Goal: Information Seeking & Learning: Compare options

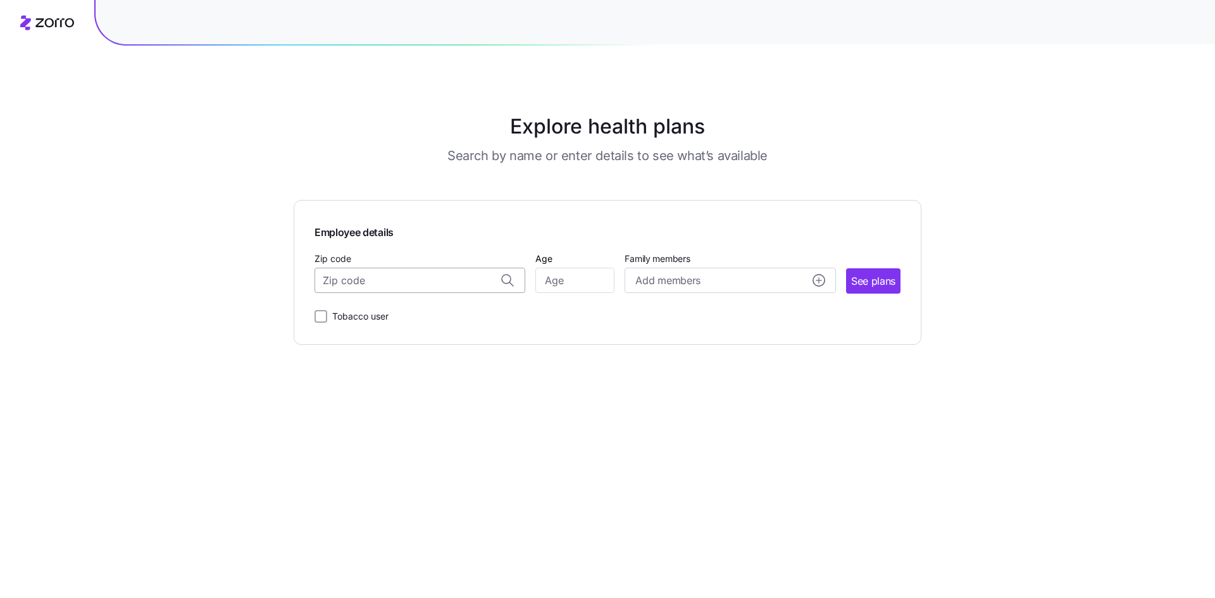
click at [396, 279] on input "Zip code" at bounding box center [420, 280] width 211 height 25
type input "56716"
click at [191, 268] on div "Explore health plans Search by name or enter details to see what’s available Em…" at bounding box center [607, 299] width 1215 height 598
click at [401, 290] on input "Zip code" at bounding box center [420, 280] width 211 height 25
click at [392, 309] on span "56716, [GEOGRAPHIC_DATA], [GEOGRAPHIC_DATA]" at bounding box center [417, 314] width 177 height 16
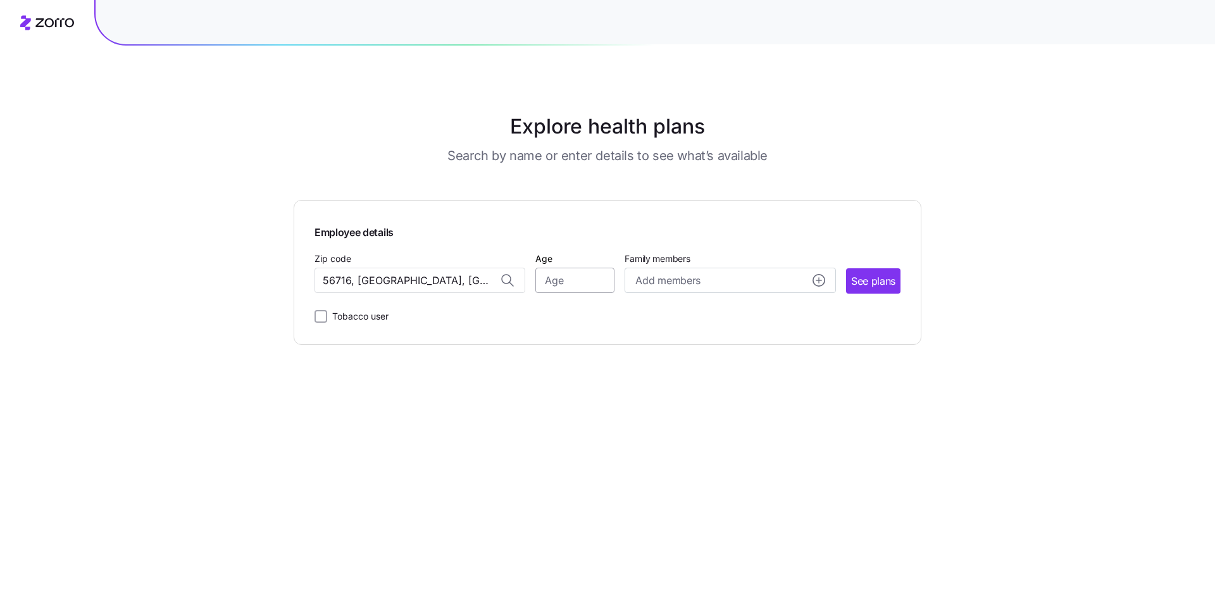
type input "56716, [GEOGRAPHIC_DATA], [GEOGRAPHIC_DATA]"
click at [597, 284] on input "Age" at bounding box center [574, 280] width 79 height 25
type input "40"
click at [864, 284] on span "See plans" at bounding box center [873, 281] width 44 height 16
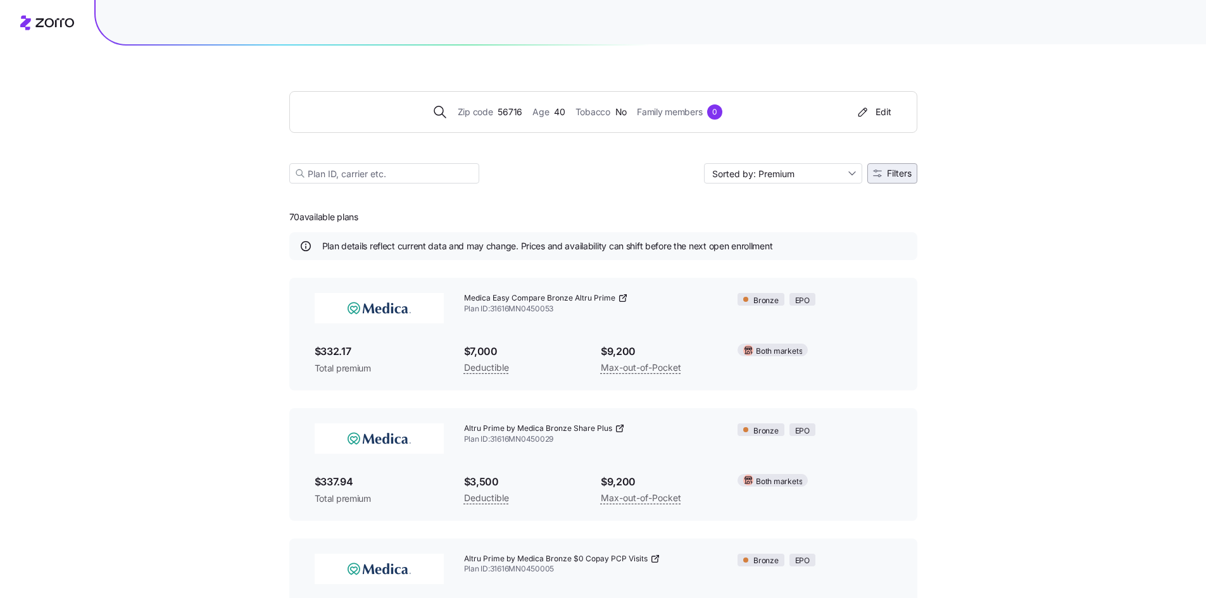
click at [901, 177] on span "Filters" at bounding box center [899, 173] width 25 height 9
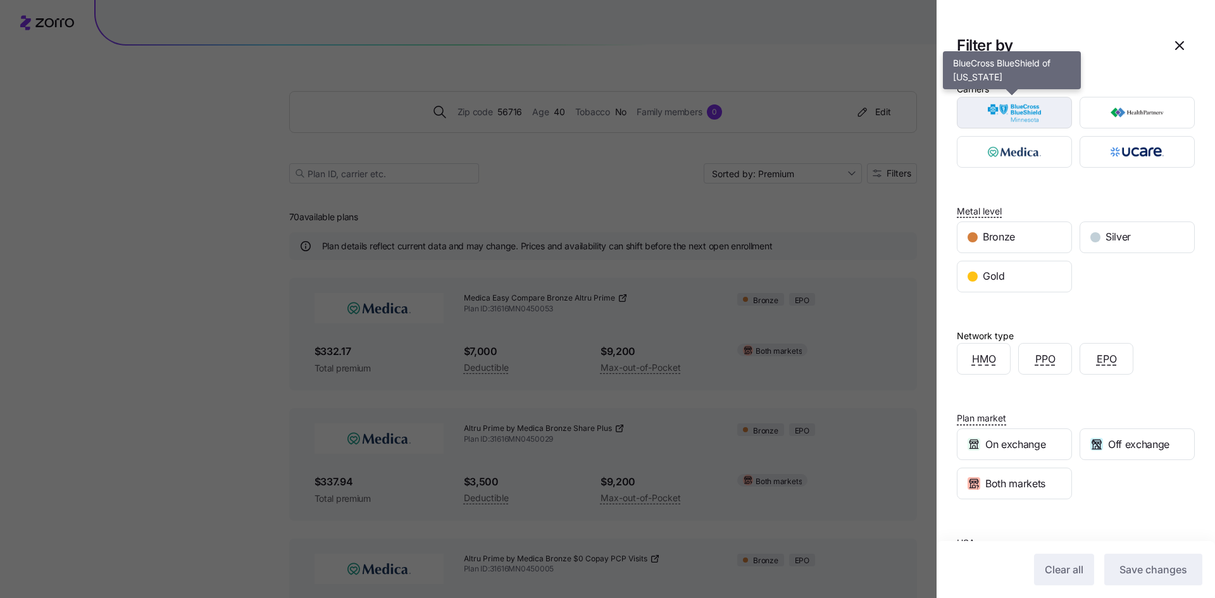
click at [1018, 120] on img "button" at bounding box center [1014, 112] width 93 height 25
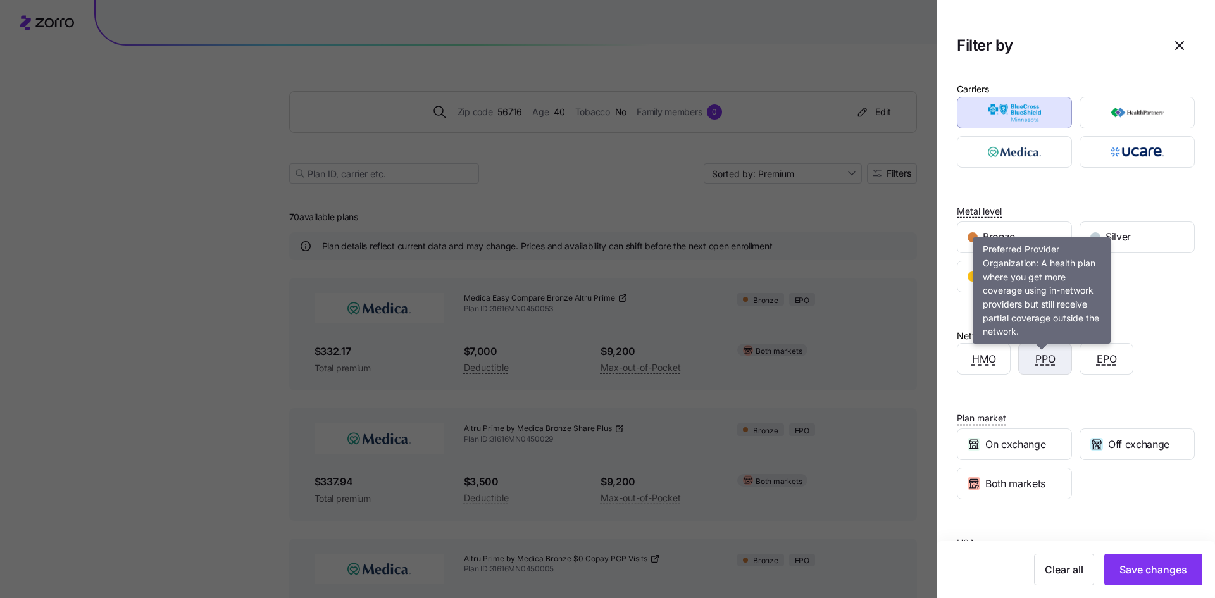
click at [1043, 363] on span "PPO" at bounding box center [1045, 359] width 20 height 16
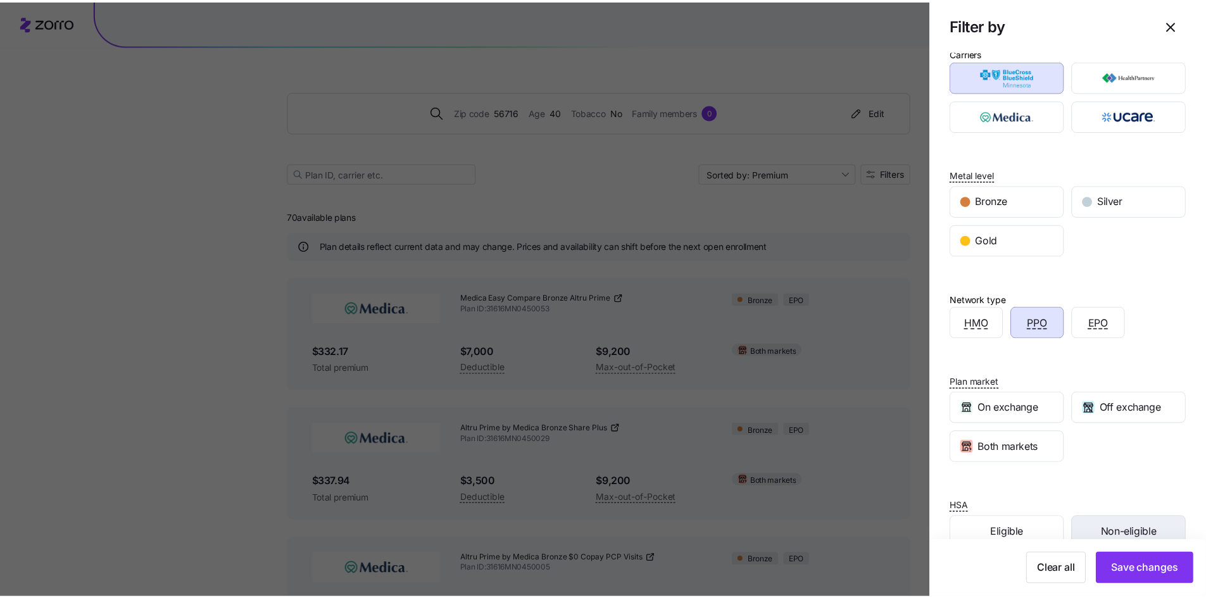
scroll to position [64, 0]
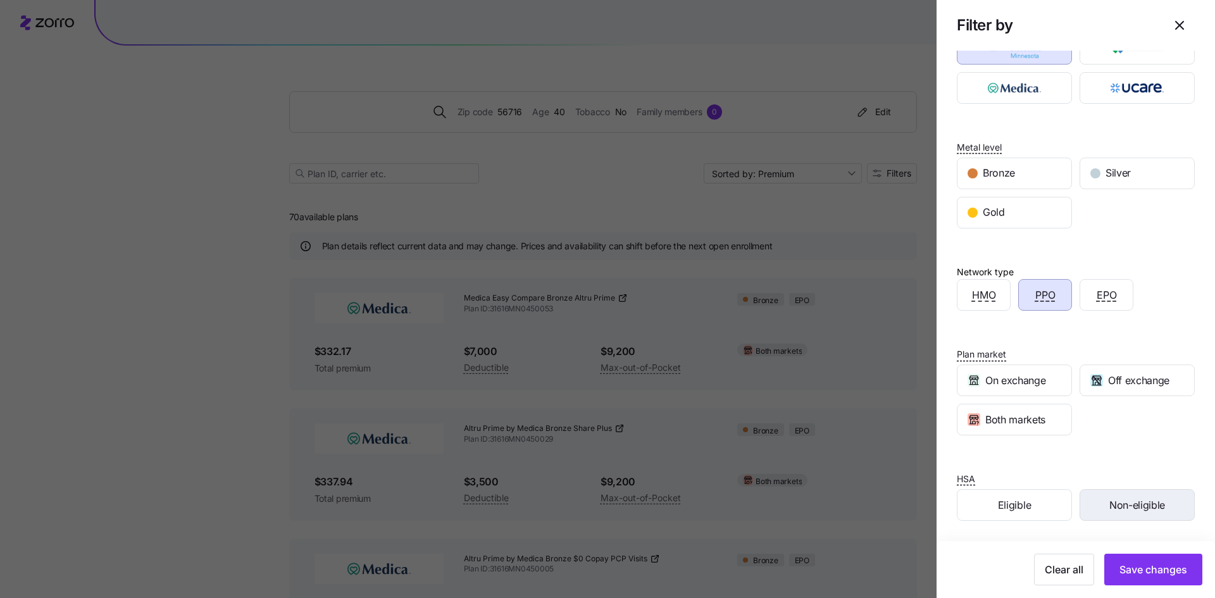
click at [1098, 506] on div "Non-eligible" at bounding box center [1137, 505] width 114 height 30
click at [1122, 566] on span "Save changes" at bounding box center [1154, 569] width 68 height 15
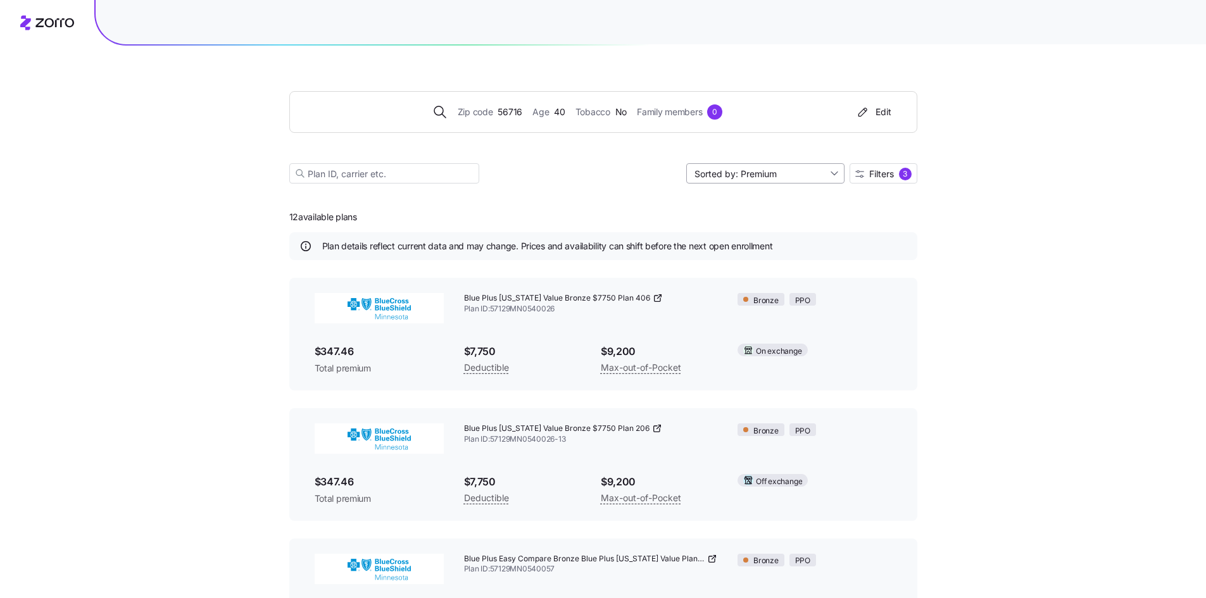
click at [814, 170] on input "Sorted by: Premium" at bounding box center [765, 173] width 158 height 20
click at [796, 215] on div "Deductible" at bounding box center [764, 222] width 148 height 19
type input "Sorted by: Deductible"
click at [986, 318] on div "Zip code 56716 Age [DEMOGRAPHIC_DATA] Tobacco No Family members 0 Edit Sorted b…" at bounding box center [603, 455] width 1206 height 911
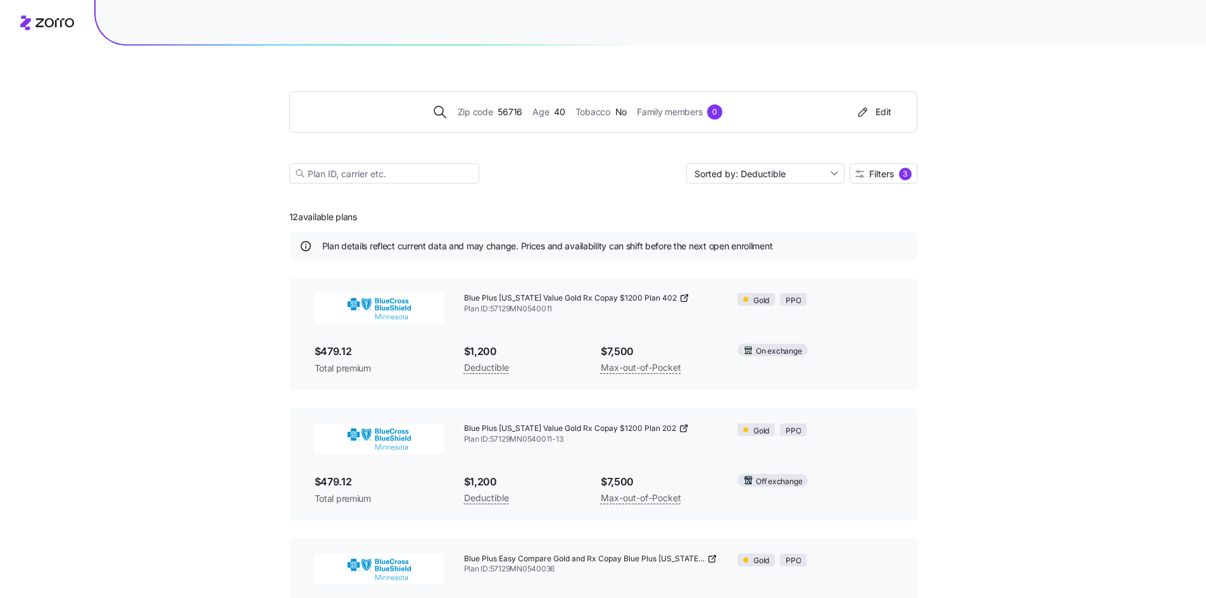
click at [989, 315] on div "Zip code 56716 Age [DEMOGRAPHIC_DATA] Tobacco No Family members 0 Edit Sorted b…" at bounding box center [603, 455] width 1206 height 911
click at [971, 347] on div "Zip code 56716 Age [DEMOGRAPHIC_DATA] Tobacco No Family members 0 Edit Sorted b…" at bounding box center [603, 455] width 1206 height 911
click at [680, 429] on icon at bounding box center [683, 428] width 10 height 10
click at [883, 113] on div "Edit" at bounding box center [873, 112] width 36 height 13
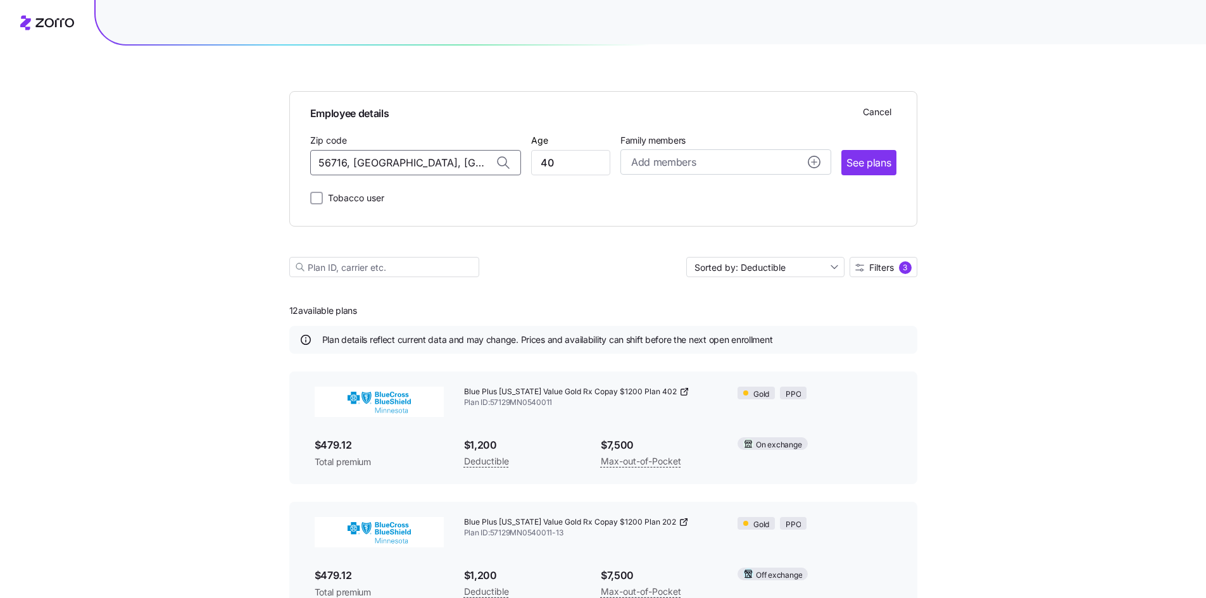
drag, startPoint x: 358, startPoint y: 167, endPoint x: 219, endPoint y: 159, distance: 139.5
click at [219, 159] on div "Employee details Cancel Zip code 56716, [GEOGRAPHIC_DATA], [GEOGRAPHIC_DATA] Ag…" at bounding box center [603, 502] width 1206 height 1005
type input "N"
click at [412, 196] on span "58201, [GEOGRAPHIC_DATA], [GEOGRAPHIC_DATA]" at bounding box center [412, 196] width 177 height 16
type input "58201, [GEOGRAPHIC_DATA], [GEOGRAPHIC_DATA]"
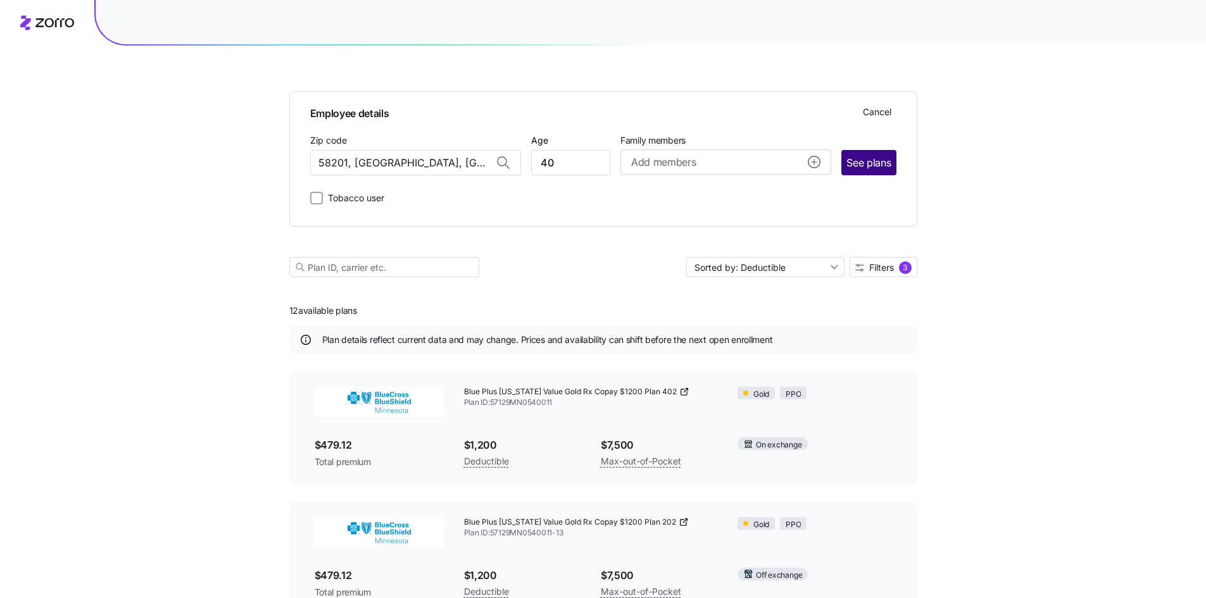
click at [868, 166] on span "See plans" at bounding box center [868, 163] width 44 height 16
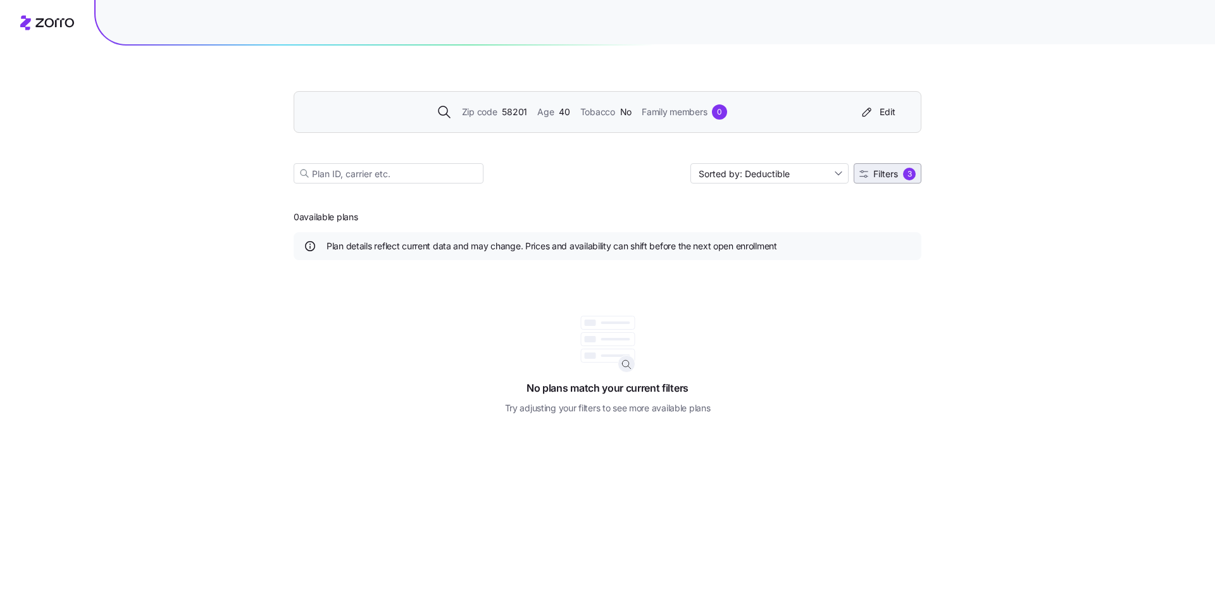
click at [905, 172] on div "3" at bounding box center [909, 174] width 13 height 13
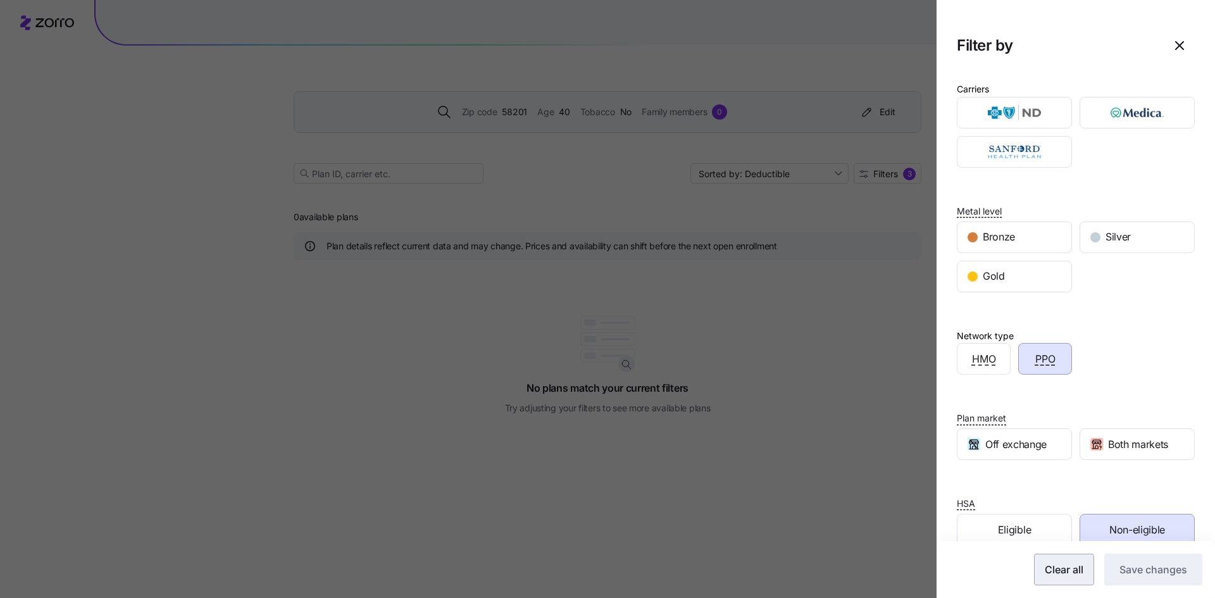
click at [1064, 565] on span "Clear all" at bounding box center [1064, 569] width 39 height 15
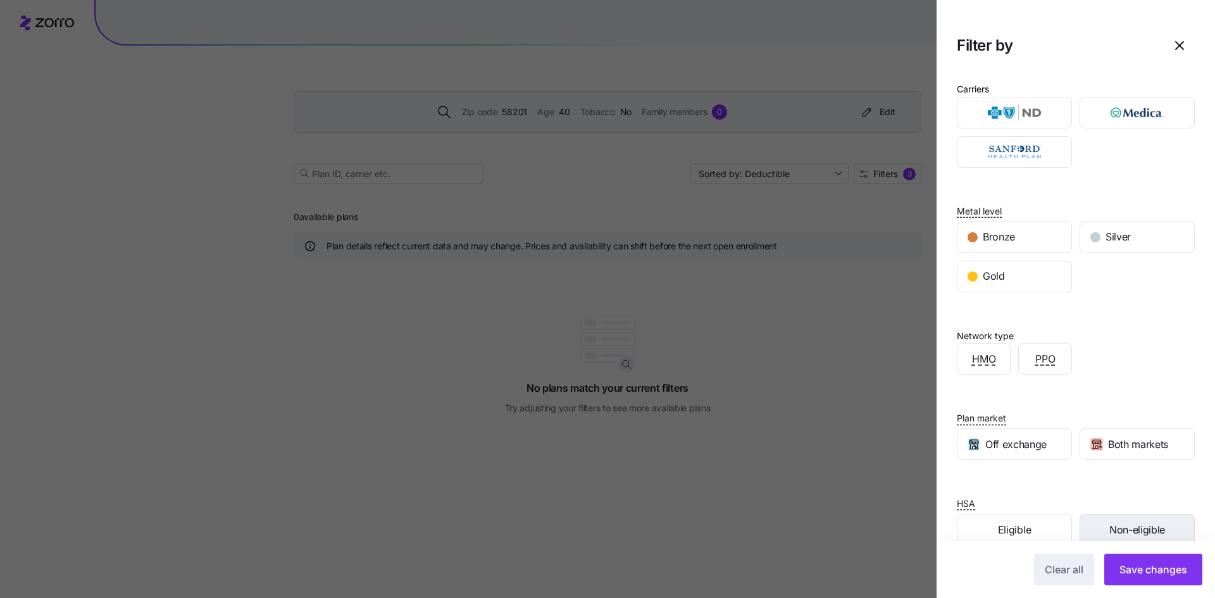
click at [1140, 536] on span "Non-eligible" at bounding box center [1137, 530] width 56 height 16
click at [1137, 568] on span "Save changes" at bounding box center [1154, 569] width 68 height 15
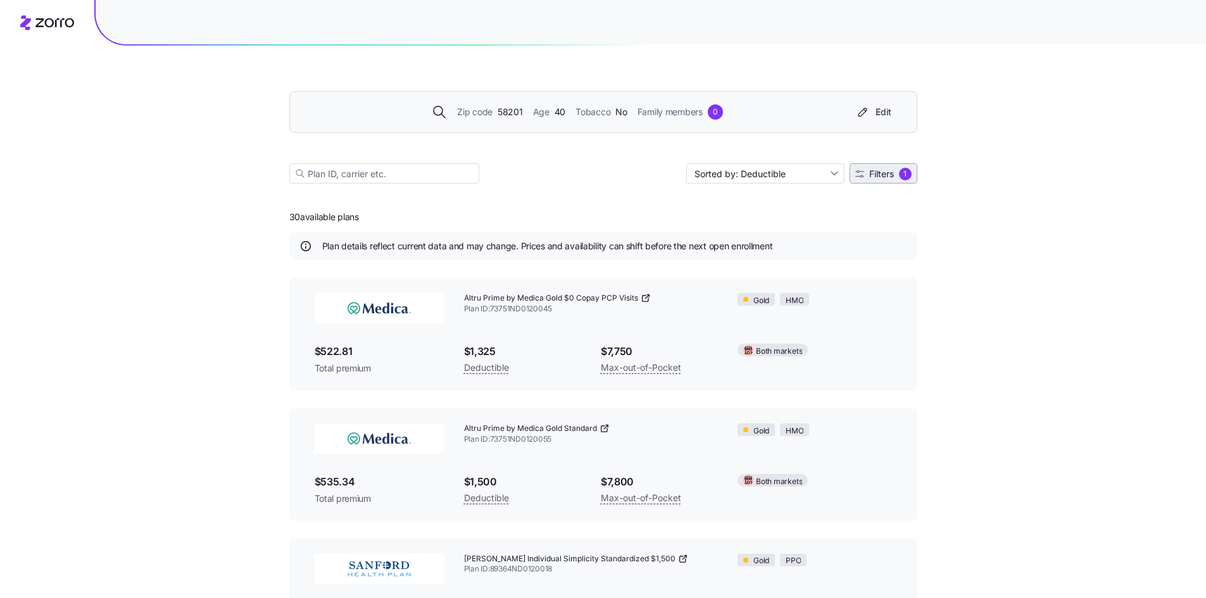
click at [901, 174] on div "1" at bounding box center [905, 174] width 13 height 13
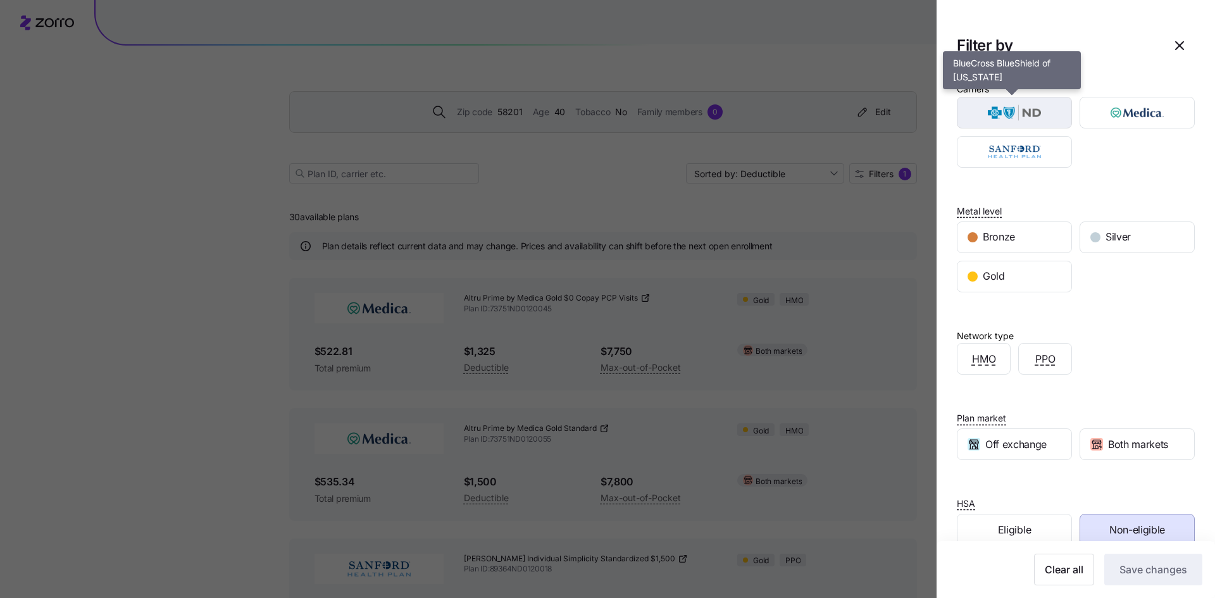
click at [994, 109] on img "button" at bounding box center [1014, 112] width 93 height 25
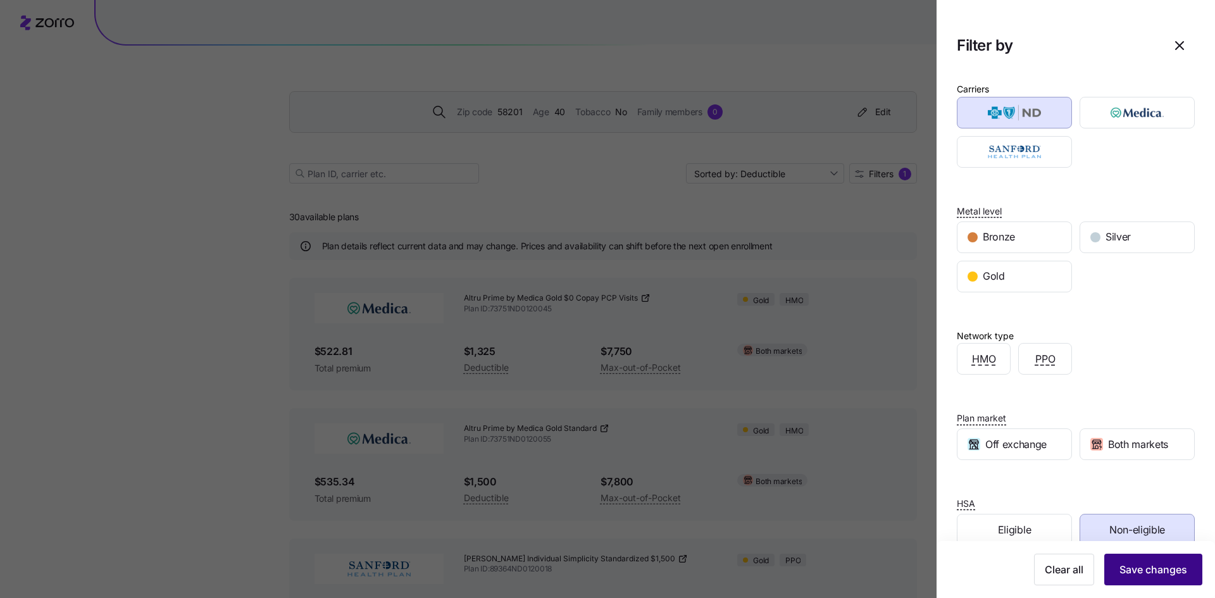
click at [1142, 566] on span "Save changes" at bounding box center [1154, 569] width 68 height 15
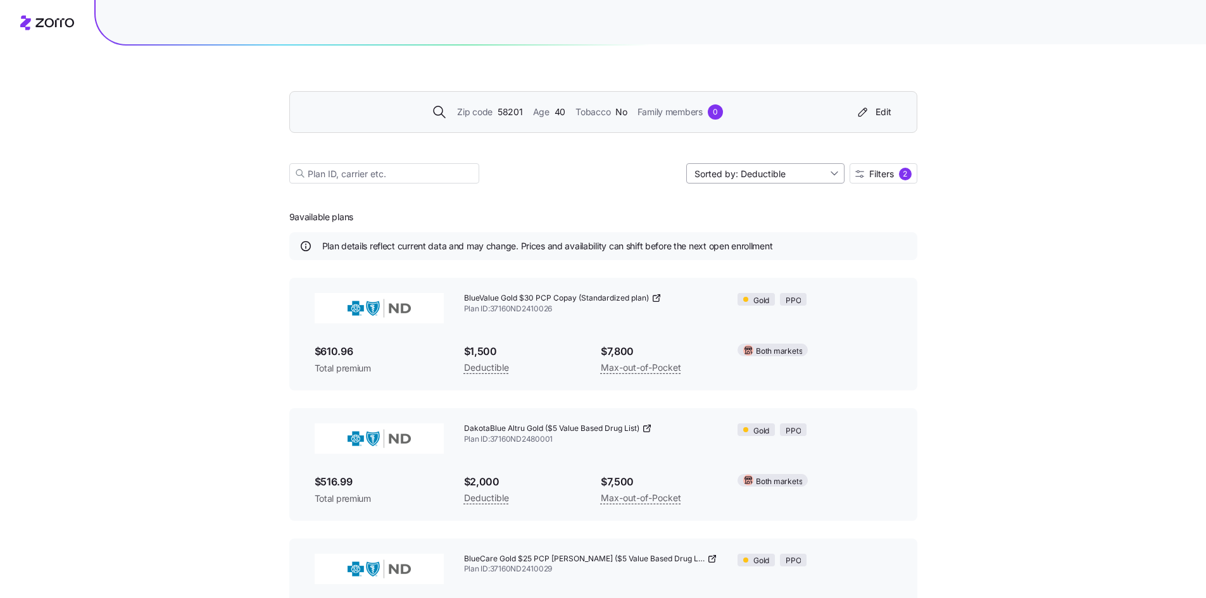
click at [792, 172] on input "Sorted by: Deductible" at bounding box center [765, 173] width 158 height 20
click at [782, 222] on div "Deductible" at bounding box center [764, 222] width 148 height 19
click at [656, 299] on icon at bounding box center [656, 298] width 10 height 10
click at [880, 110] on div "Edit" at bounding box center [873, 112] width 36 height 13
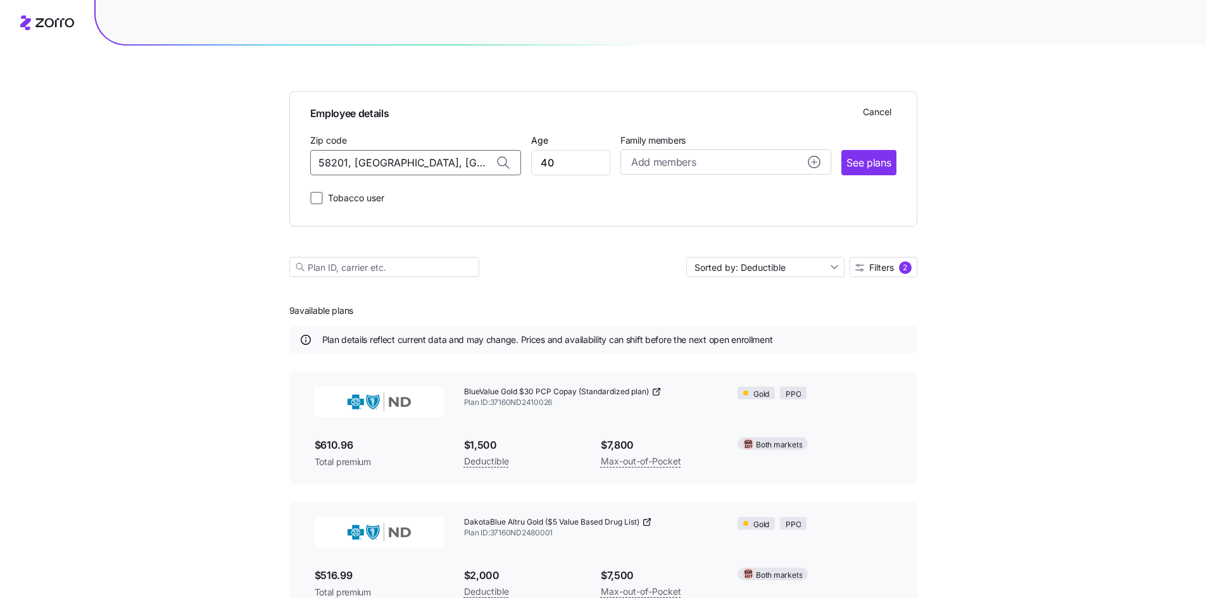
drag, startPoint x: 473, startPoint y: 162, endPoint x: 100, endPoint y: 154, distance: 372.8
click at [101, 154] on div "Employee details Cancel Zip code 58201, [GEOGRAPHIC_DATA], [GEOGRAPHIC_DATA] Ag…" at bounding box center [603, 502] width 1206 height 1005
click at [351, 196] on span "54016, [GEOGRAPHIC_DATA], [GEOGRAPHIC_DATA]" at bounding box center [412, 196] width 177 height 16
type input "54016, [GEOGRAPHIC_DATA], [GEOGRAPHIC_DATA]"
click at [866, 161] on span "See plans" at bounding box center [868, 163] width 44 height 16
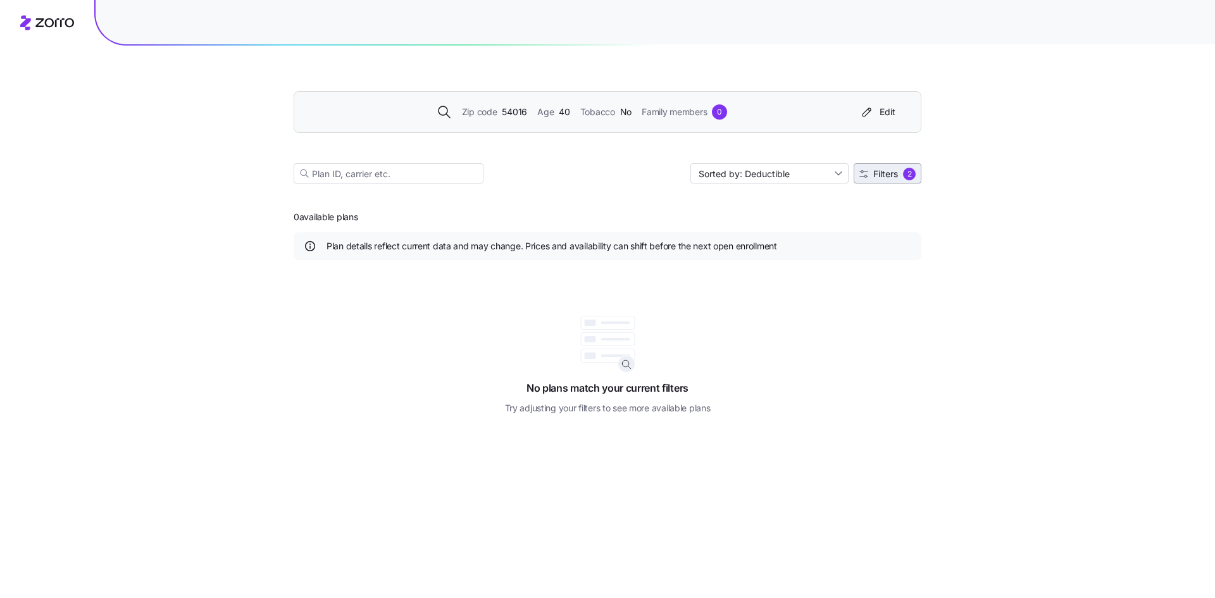
click at [905, 173] on div "2" at bounding box center [909, 174] width 13 height 13
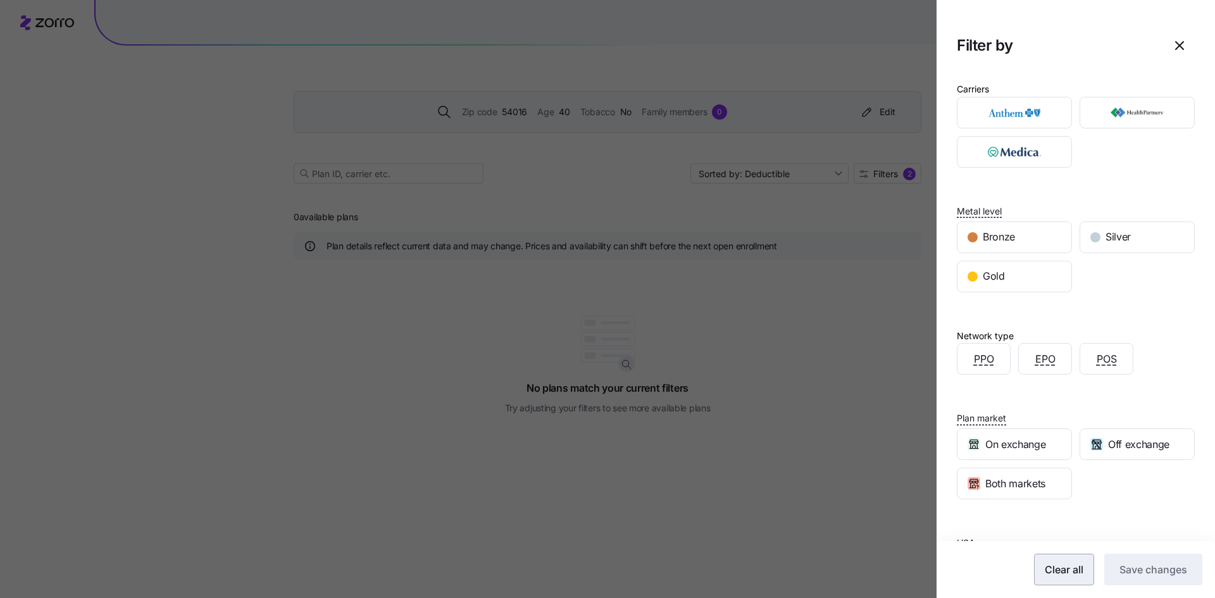
click at [1060, 571] on span "Clear all" at bounding box center [1064, 569] width 39 height 15
click at [1147, 574] on span "Save changes" at bounding box center [1154, 569] width 68 height 15
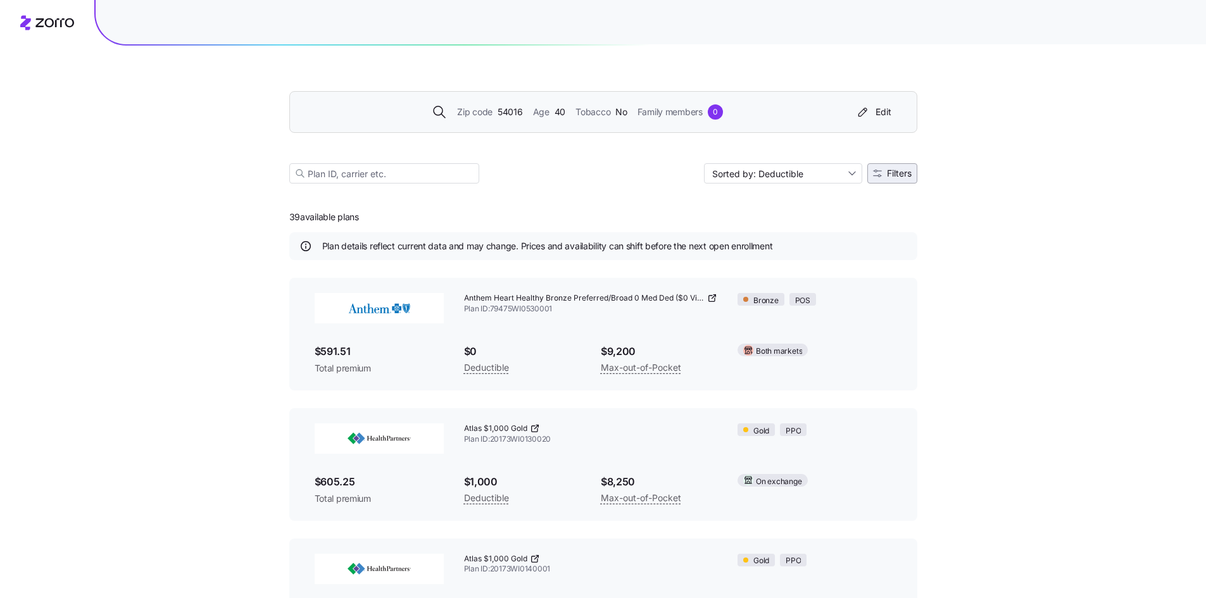
click at [908, 169] on span "Filters" at bounding box center [899, 173] width 25 height 9
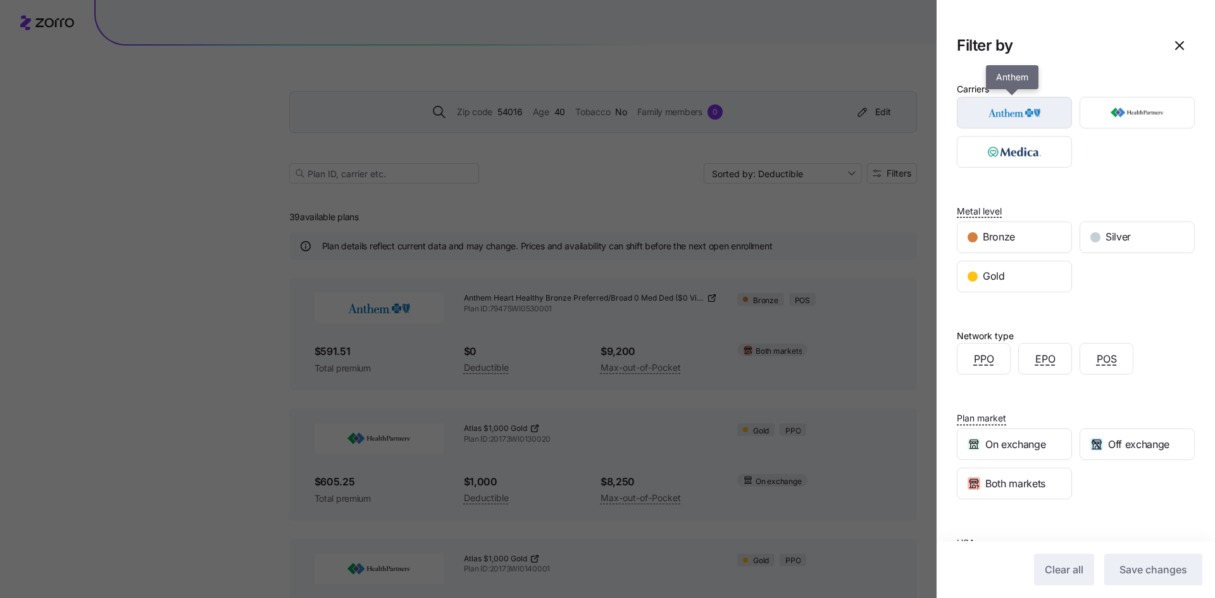
click at [978, 115] on img "button" at bounding box center [1014, 112] width 93 height 25
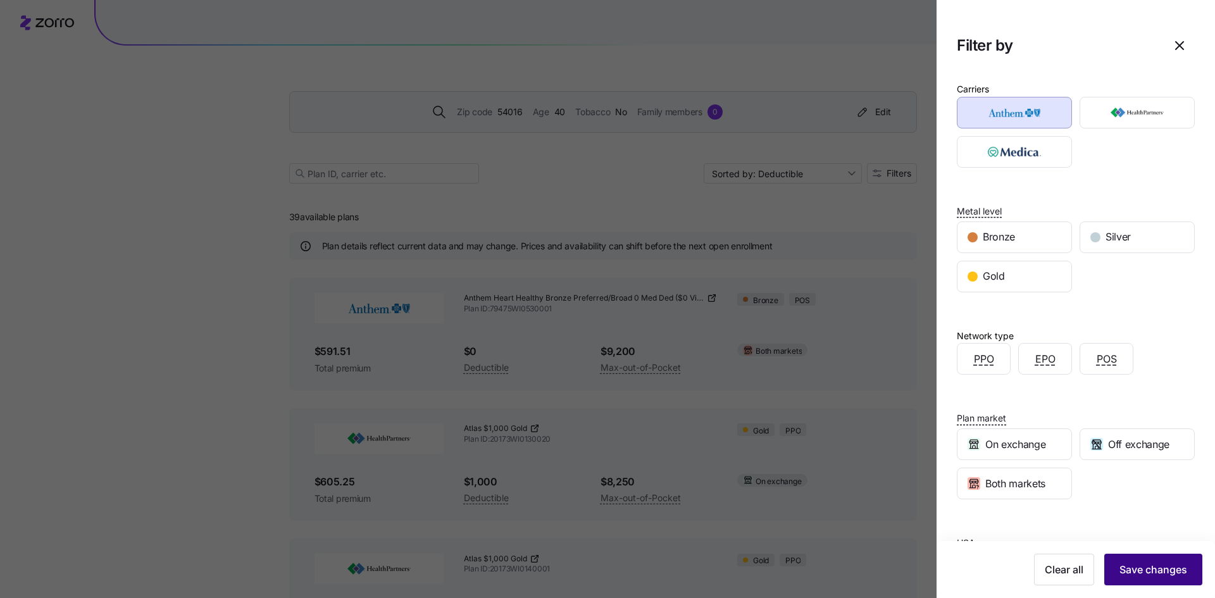
click at [1125, 563] on span "Save changes" at bounding box center [1154, 569] width 68 height 15
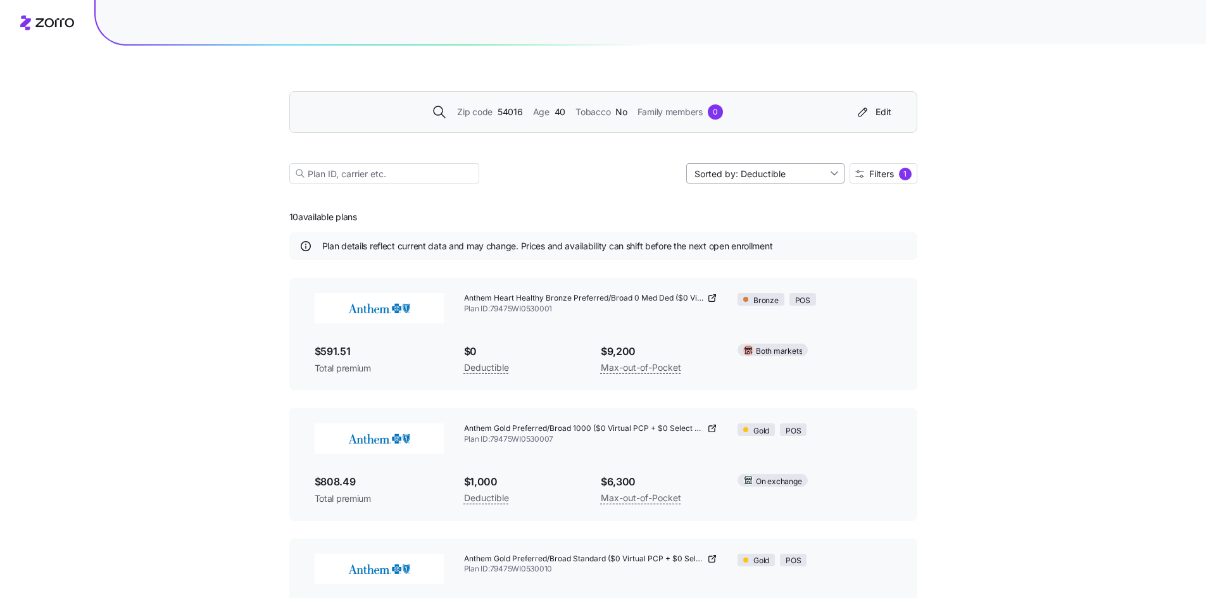
click at [783, 174] on input "Sorted by: Deductible" at bounding box center [765, 173] width 158 height 20
click at [777, 222] on div "Deductible" at bounding box center [764, 222] width 148 height 19
click at [998, 356] on div "Zip code 54016 Age [DEMOGRAPHIC_DATA] Tobacco No Family members 0 Edit Sorted b…" at bounding box center [603, 455] width 1206 height 911
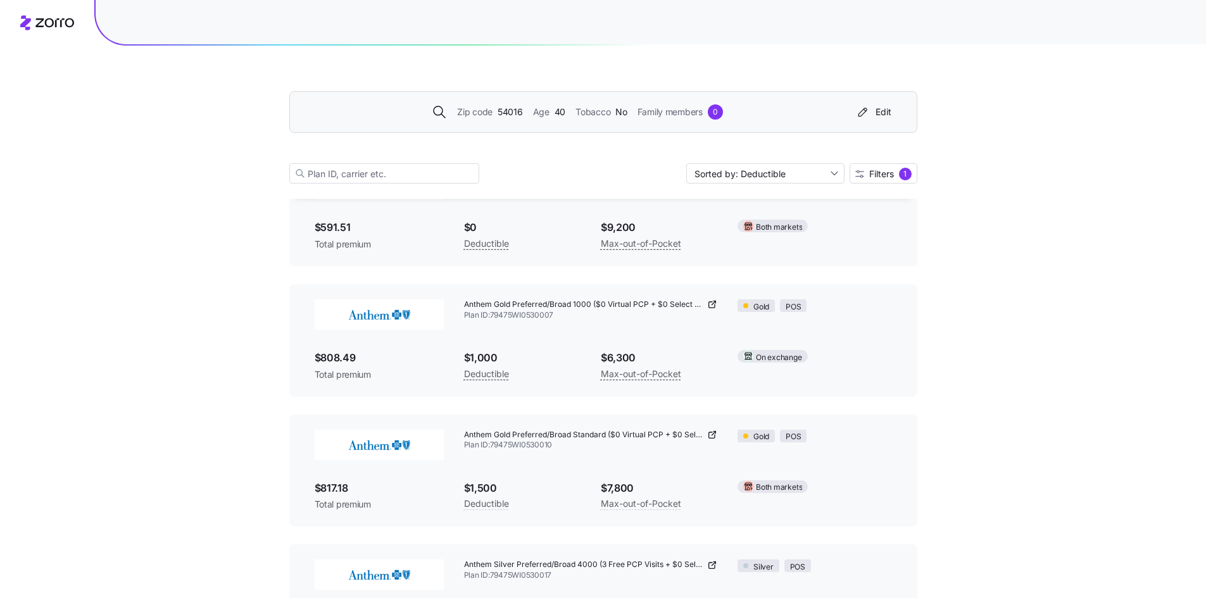
scroll to position [127, 0]
click at [996, 342] on div "Zip code 54016 Age [DEMOGRAPHIC_DATA] Tobacco No Family members 0 Edit Sorted b…" at bounding box center [603, 328] width 1206 height 911
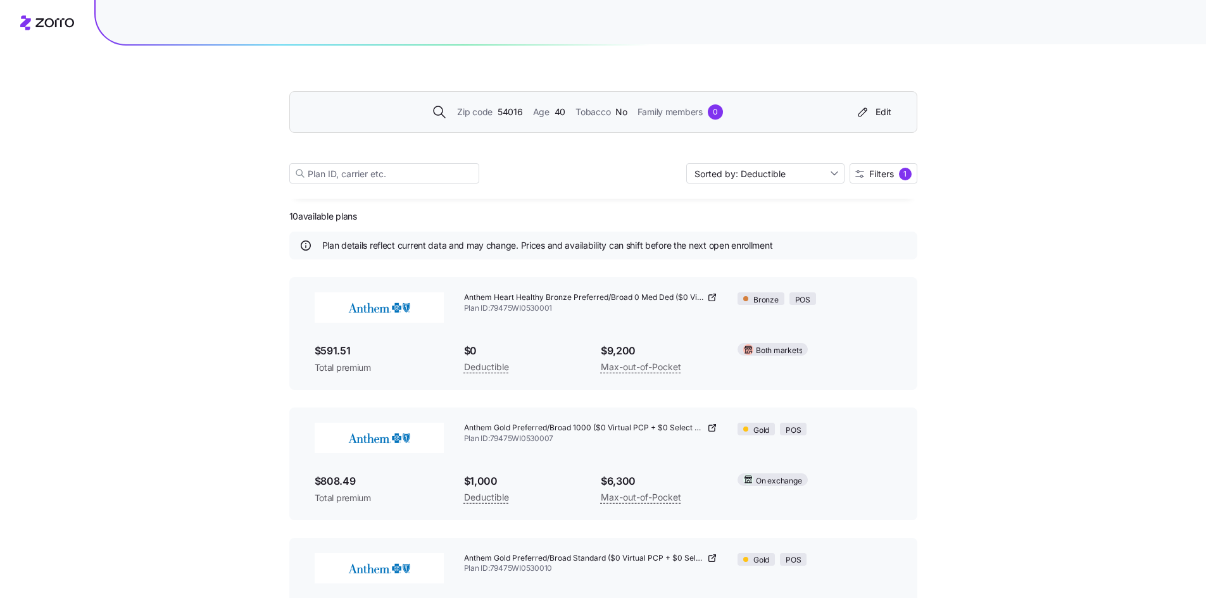
scroll to position [0, 0]
click at [555, 463] on div "Anthem Gold Preferred/Broad 1000 ($0 Virtual PCP + $0 Select Drugs + Incentives…" at bounding box center [602, 464] width 597 height 103
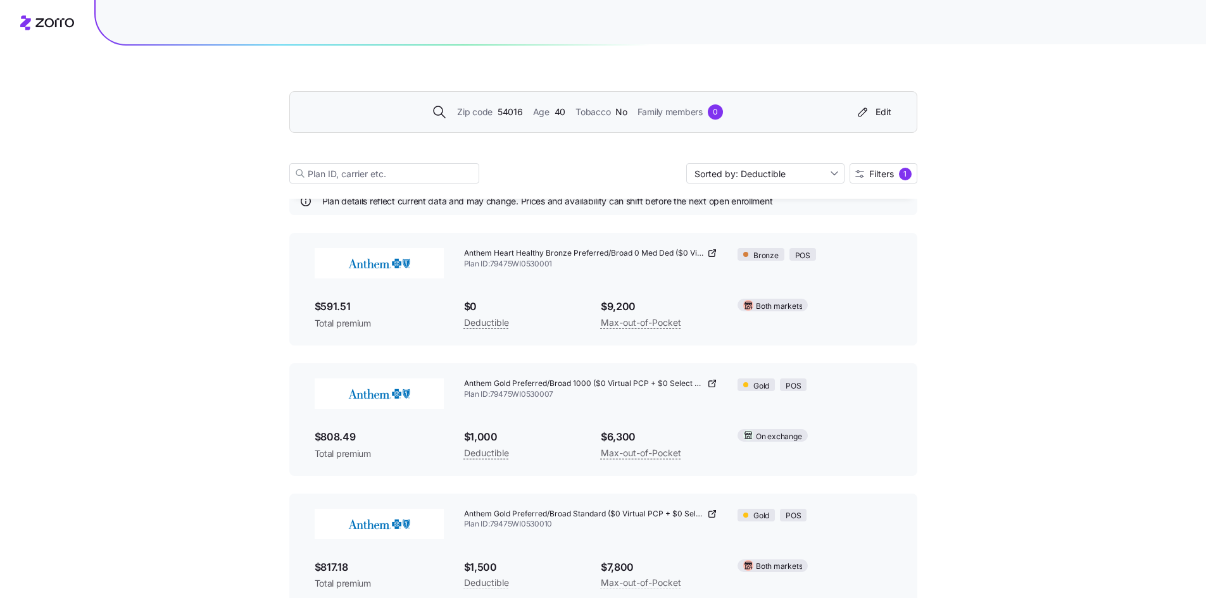
scroll to position [63, 0]
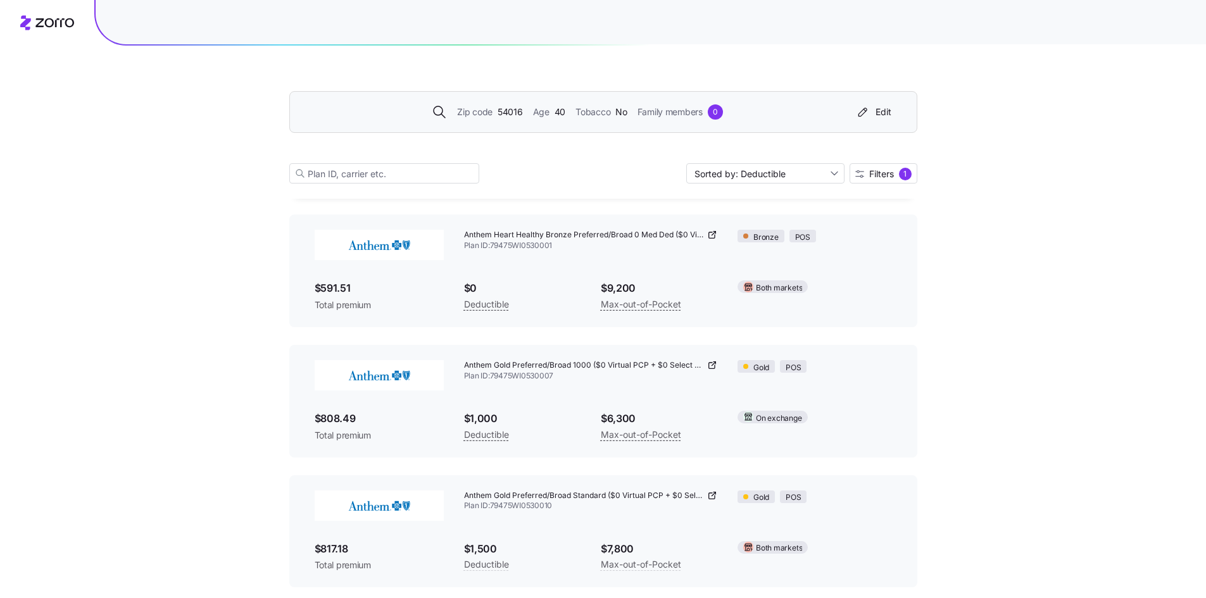
click at [551, 435] on div "Deductible" at bounding box center [522, 435] width 116 height 16
click at [711, 367] on icon at bounding box center [712, 365] width 10 height 10
